Goal: Information Seeking & Learning: Understand process/instructions

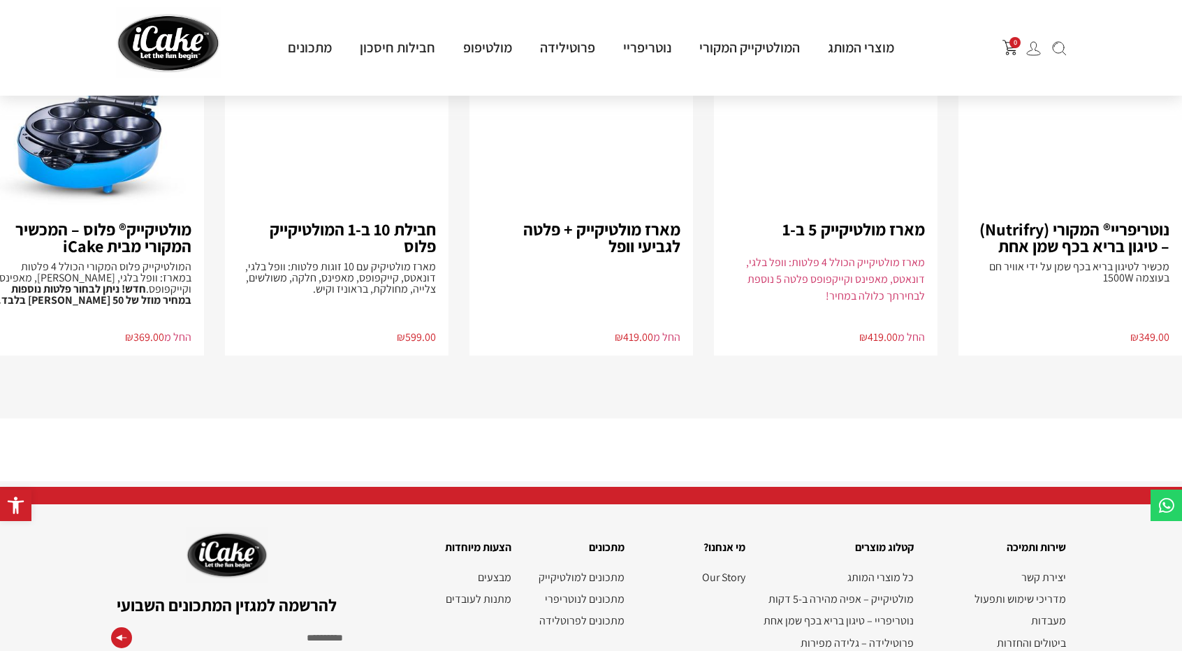
scroll to position [3100, 0]
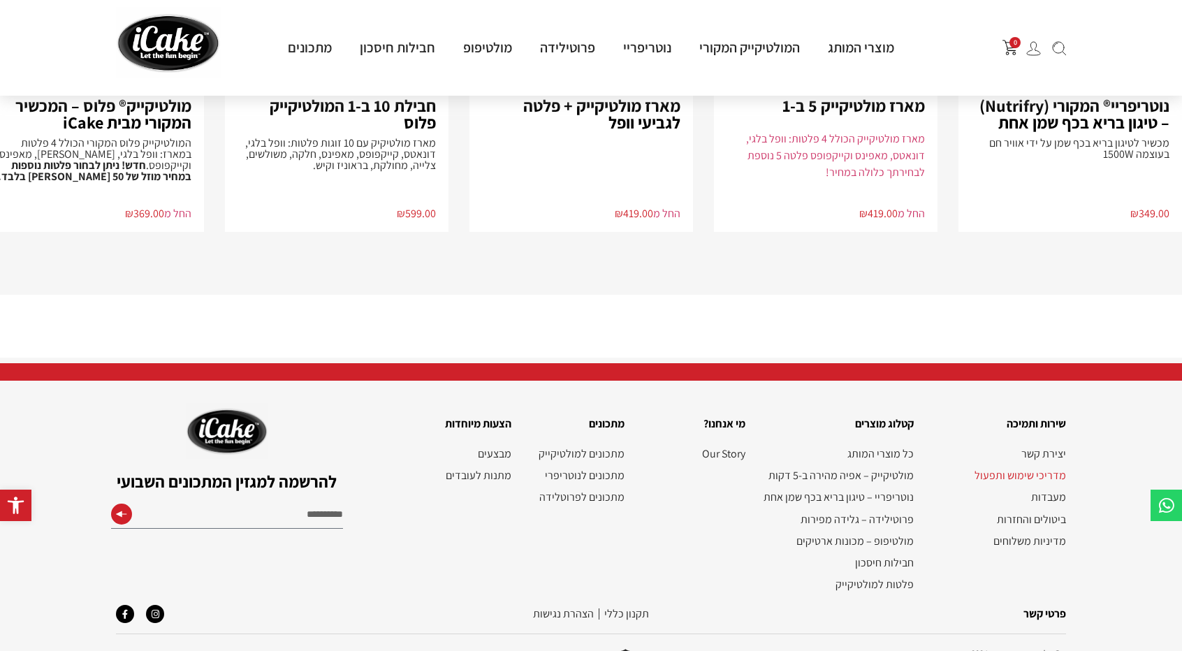
click at [1031, 469] on link "מדריכי שימוש ותפעול" at bounding box center [997, 475] width 138 height 13
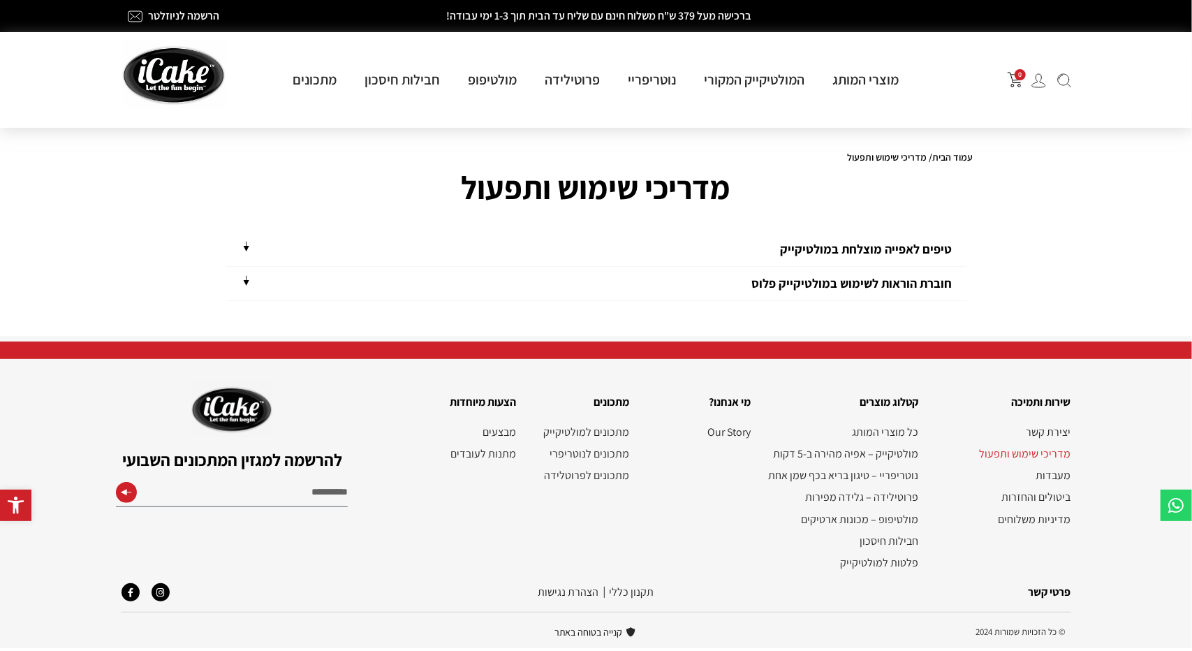
click at [875, 284] on link "חוברת הוראות לשימוש במולטיקייק פלוס" at bounding box center [852, 283] width 200 height 16
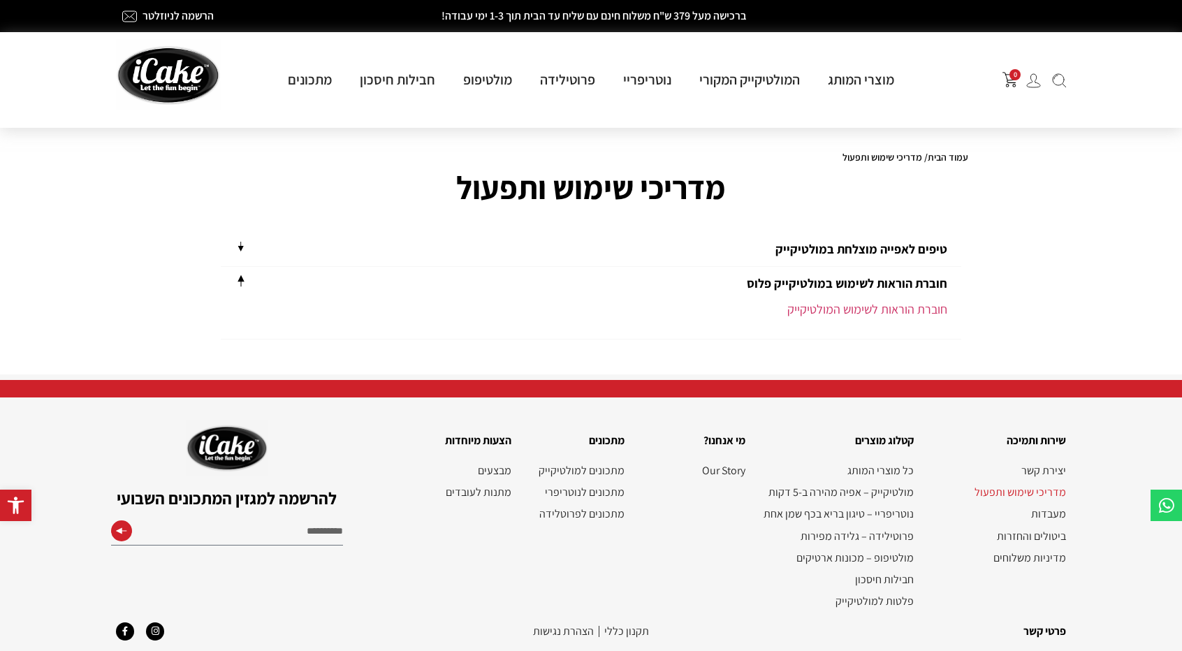
click at [892, 255] on link "טיפים לאפייה מוצלחת במולטיקייק" at bounding box center [861, 249] width 172 height 16
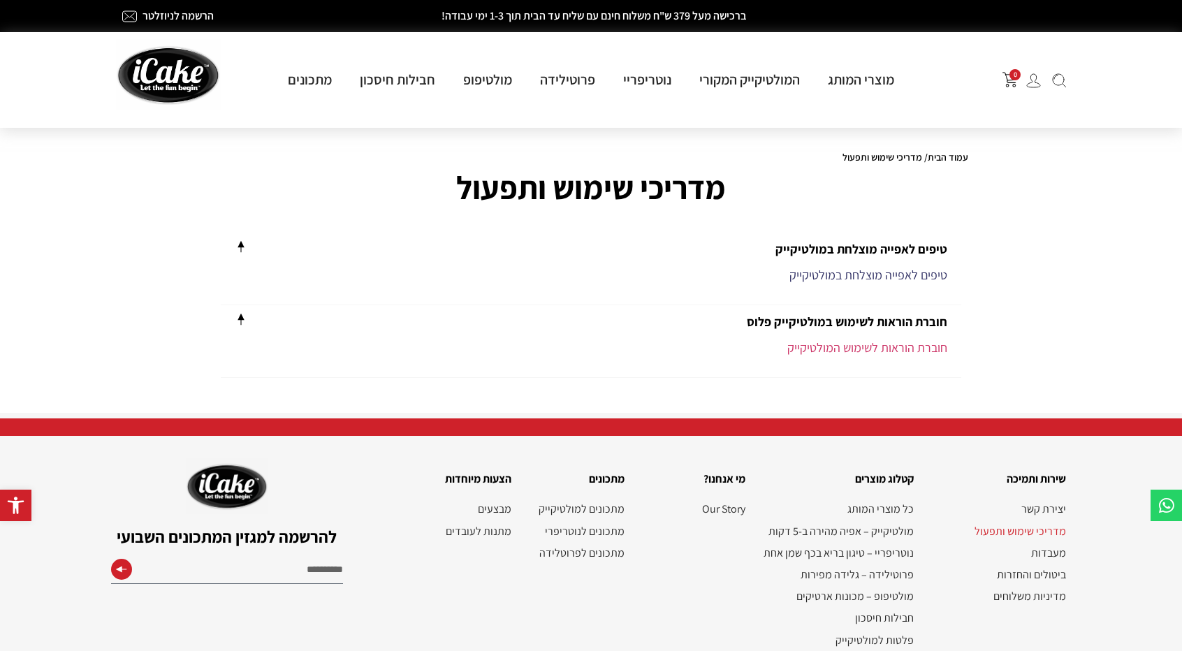
click at [887, 281] on link "טיפים לאפייה מוצלחת במולטיקייק" at bounding box center [868, 275] width 158 height 16
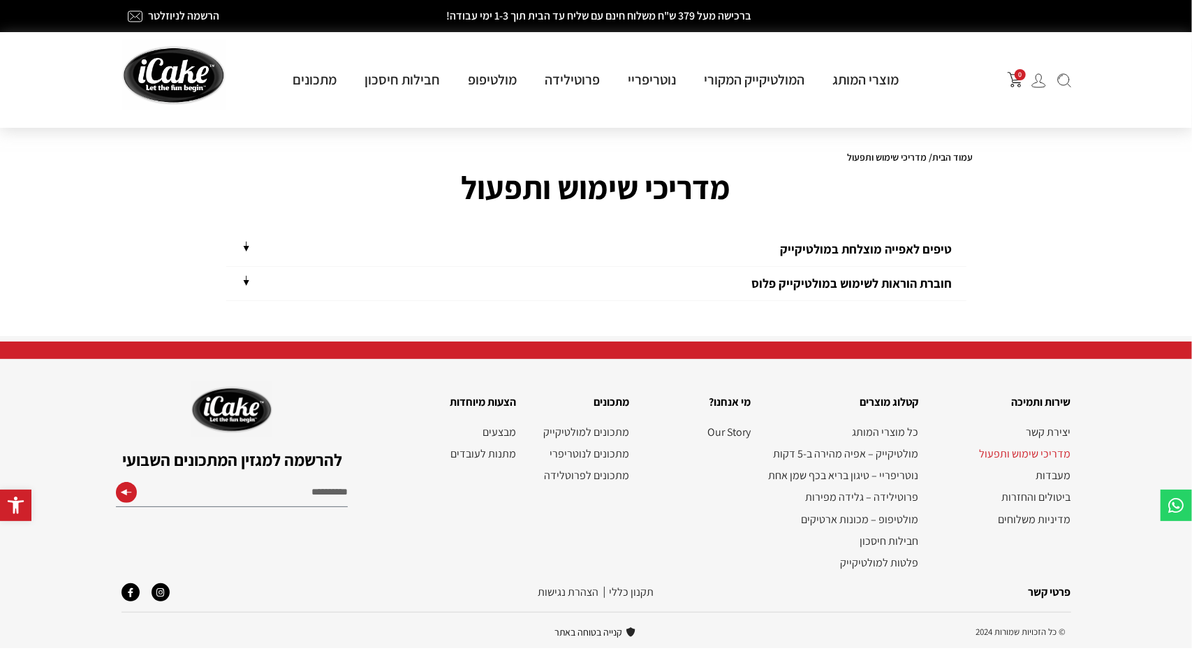
click at [782, 283] on link "חוברת הוראות לשימוש במולטיקייק פלוס" at bounding box center [852, 283] width 200 height 16
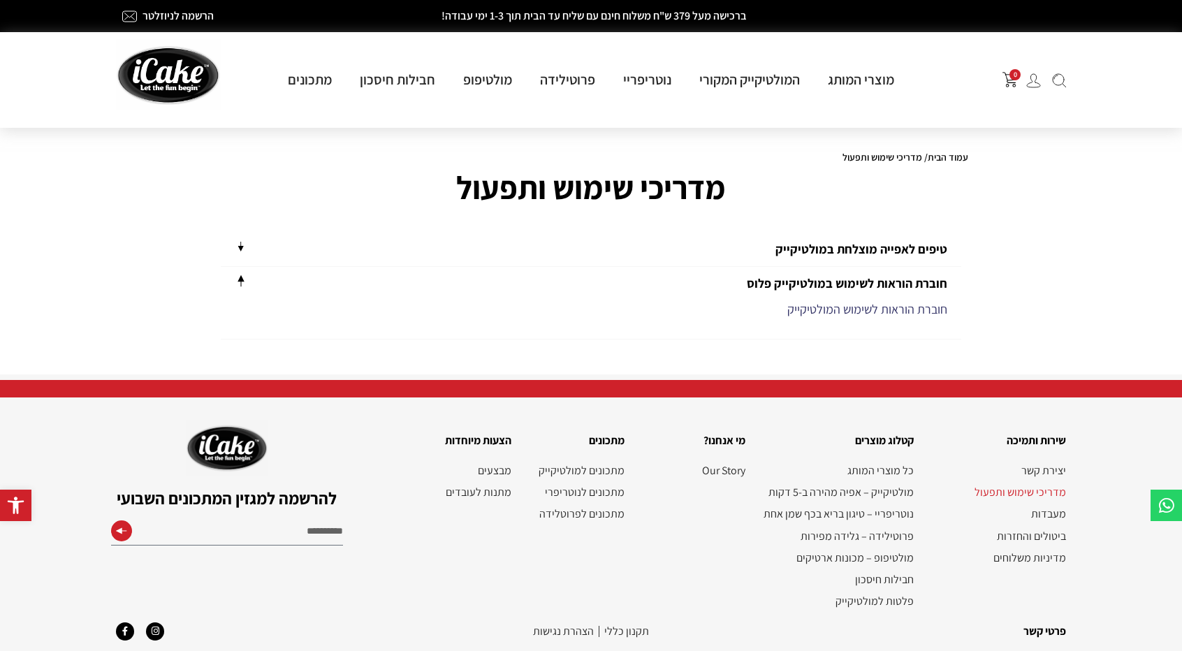
click at [809, 302] on link "חוברת הוראות לשימוש המולטיקייק" at bounding box center [867, 309] width 160 height 16
